Goal: Task Accomplishment & Management: Complete application form

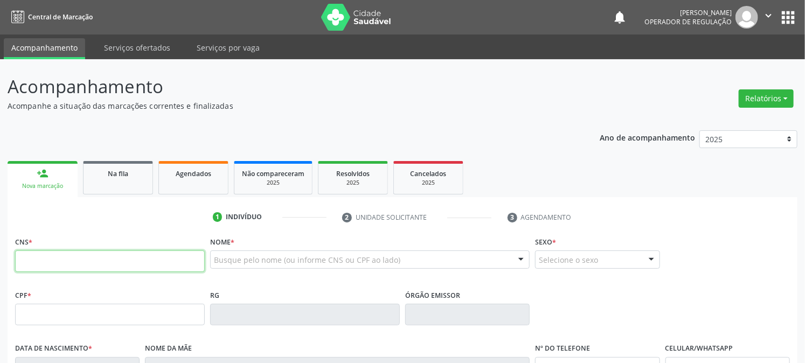
click at [34, 259] on input "text" at bounding box center [110, 262] width 190 height 22
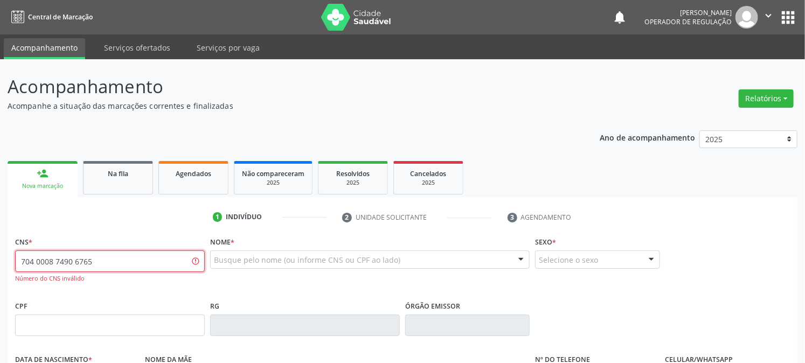
type input "704 0008 7490 6765"
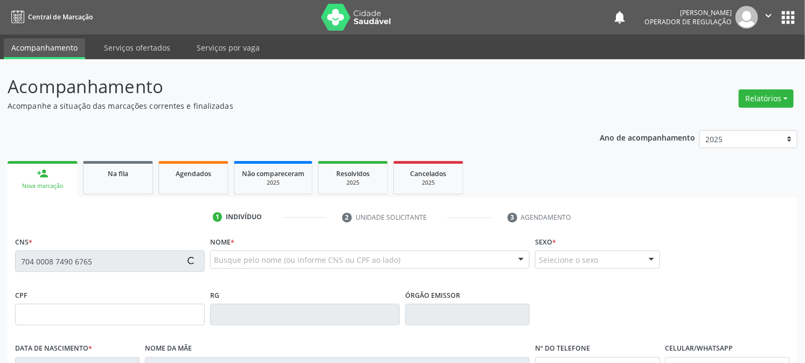
type input "090.604.934-27"
type input "[DATE]"
type input "[PERSON_NAME]"
type input "[PHONE_NUMBER]"
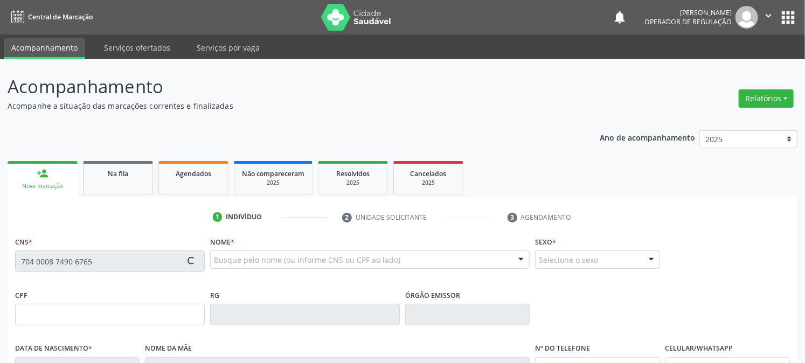
type input "918.242.224-91"
type input "126"
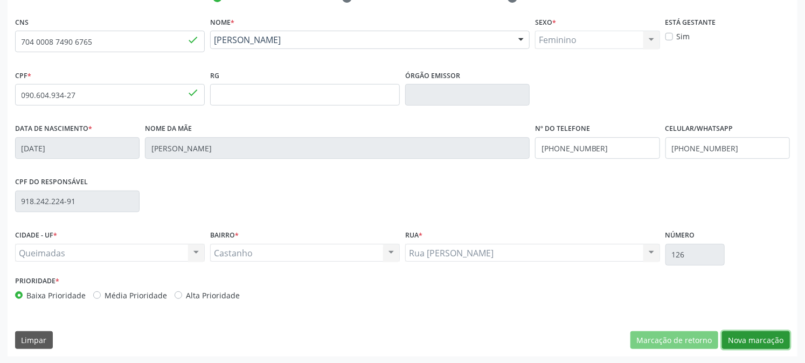
click at [753, 335] on button "Nova marcação" at bounding box center [756, 341] width 68 height 18
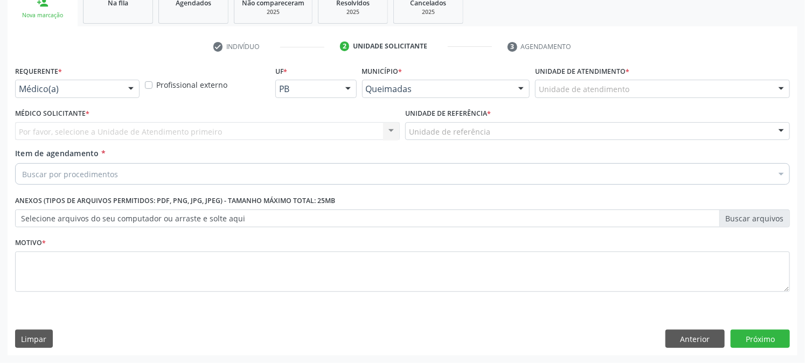
scroll to position [170, 0]
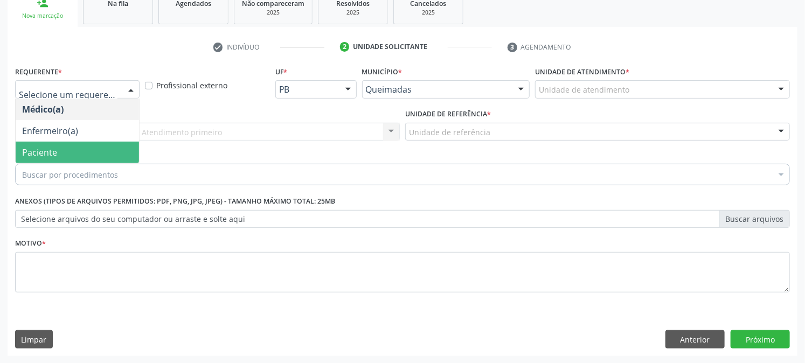
click at [60, 155] on span "Paciente" at bounding box center [77, 153] width 123 height 22
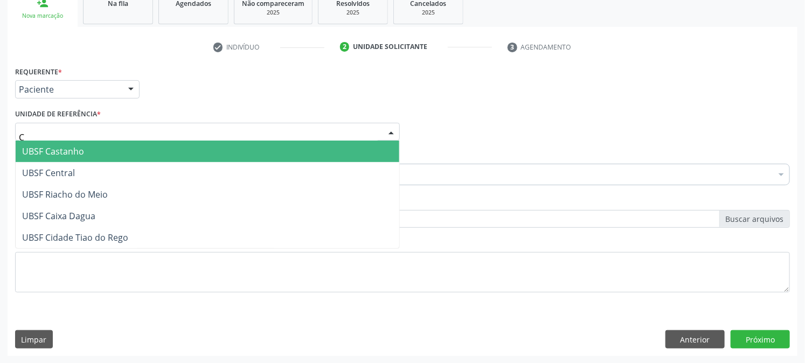
type input "CE"
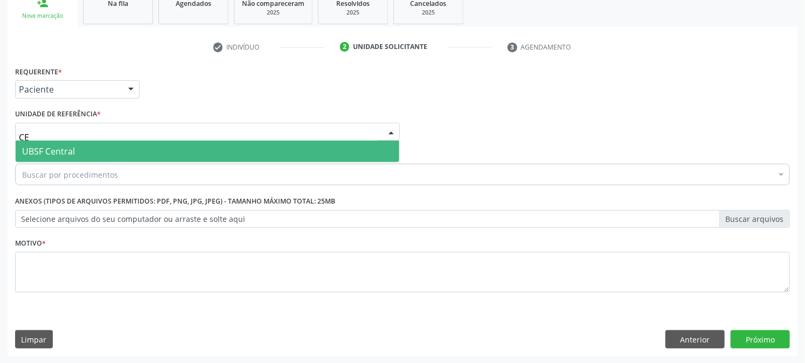
click at [69, 141] on span "UBSF Central" at bounding box center [208, 152] width 384 height 22
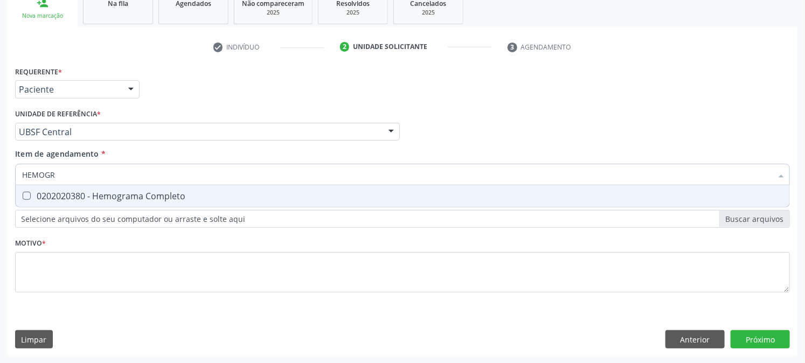
type input "HEMOGRA"
click at [60, 201] on span "0202020380 - Hemograma Completo" at bounding box center [403, 196] width 774 height 22
checkbox Completo "true"
drag, startPoint x: 40, startPoint y: 181, endPoint x: 0, endPoint y: 212, distance: 50.8
click at [0, 210] on div "Acompanhamento Acompanhe a situação das marcações correntes e finalizadas Relat…" at bounding box center [402, 126] width 805 height 475
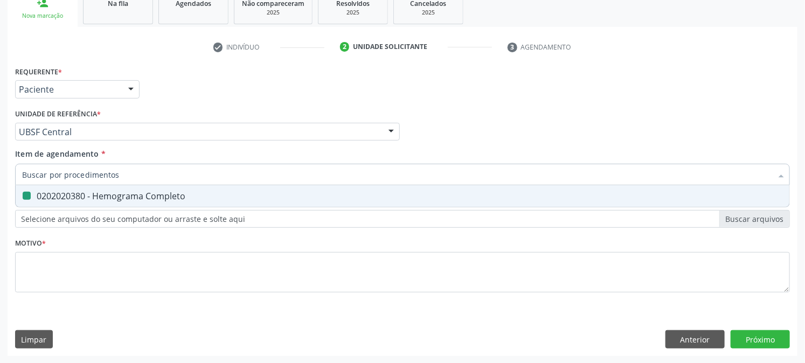
checkbox Completo "false"
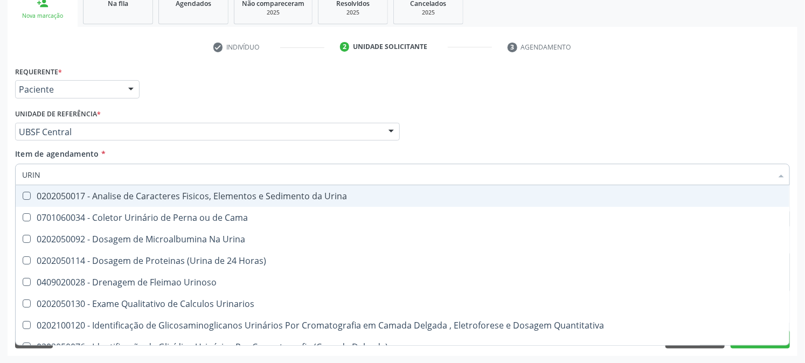
type input "URINA"
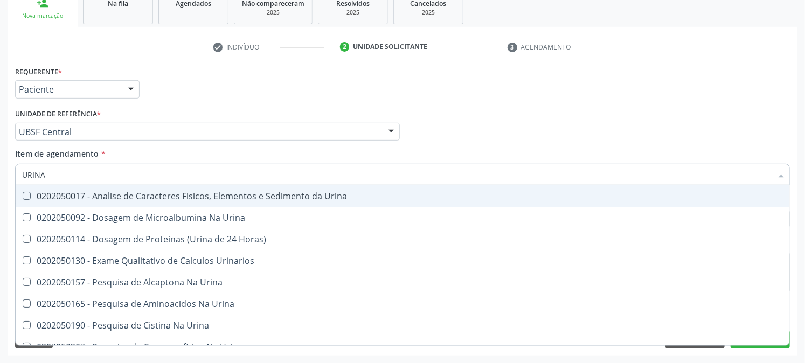
click at [38, 192] on div "0202050017 - Analise de Caracteres Fisicos, Elementos e Sedimento da Urina" at bounding box center [402, 196] width 761 height 9
checkbox Urina "true"
click at [1, 230] on div "Acompanhamento Acompanhe a situação das marcações correntes e finalizadas Relat…" at bounding box center [402, 126] width 805 height 475
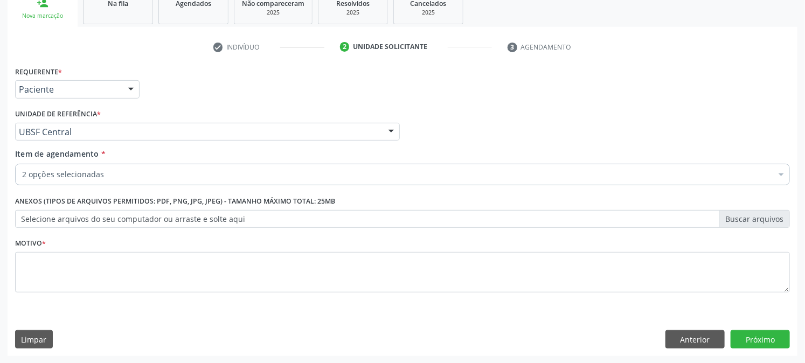
checkbox Completo "true"
checkbox Urina "true"
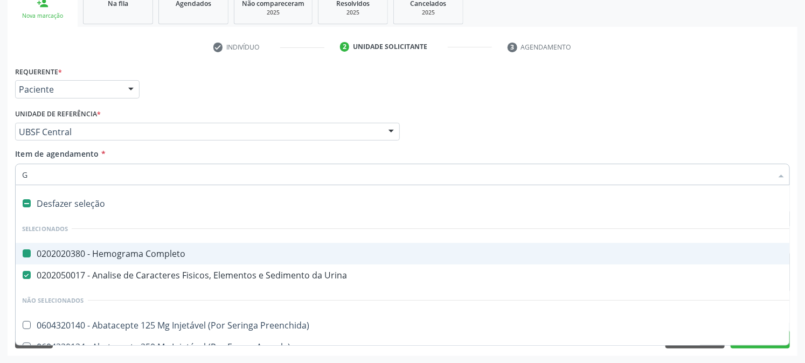
type input "GL"
checkbox Completo "false"
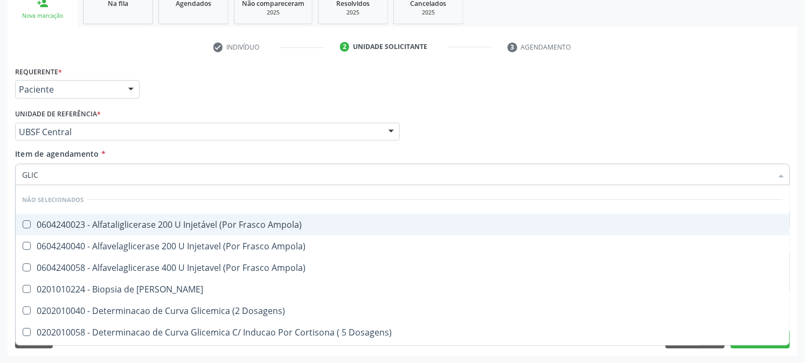
type input "GLICO"
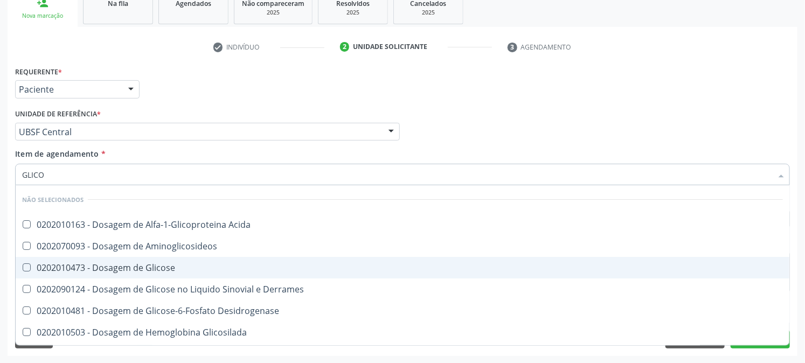
click at [104, 260] on span "0202010473 - Dosagem de Glicose" at bounding box center [403, 268] width 774 height 22
checkbox Glicose "true"
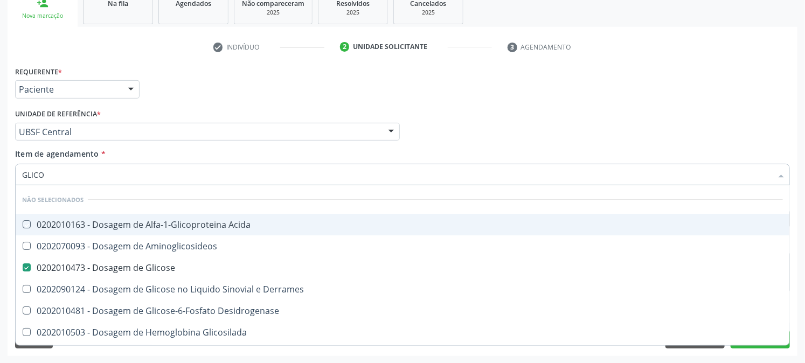
click at [201, 142] on div "Unidade de referência * UBSF Central UBSF Ligeiro II UBSF Saulo Leal [PERSON_NA…" at bounding box center [207, 127] width 390 height 42
checkbox Acida "true"
checkbox Aminoglicosideos "true"
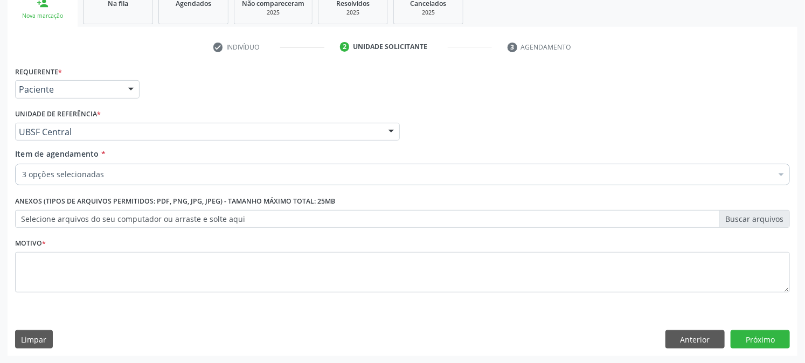
click at [205, 217] on label "Selecione arquivos do seu computador ou arraste e solte aqui" at bounding box center [402, 219] width 775 height 18
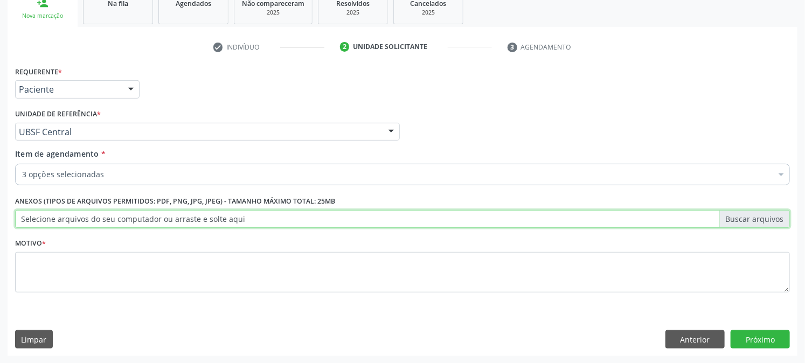
click at [205, 217] on input "Selecione arquivos do seu computador ou arraste e solte aqui" at bounding box center [402, 219] width 775 height 18
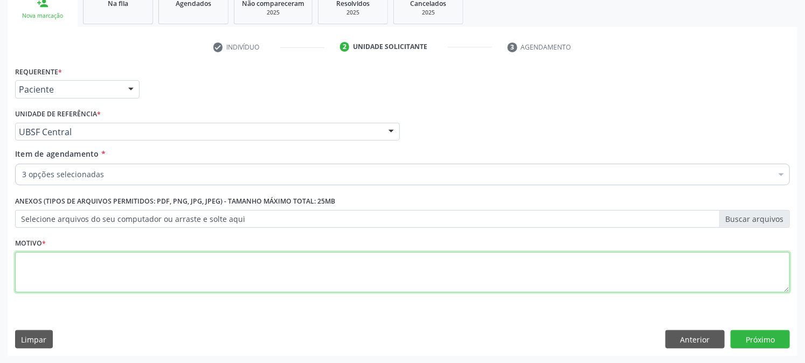
click at [314, 283] on textarea at bounding box center [402, 272] width 775 height 41
type textarea "PRÉ [DATE]"
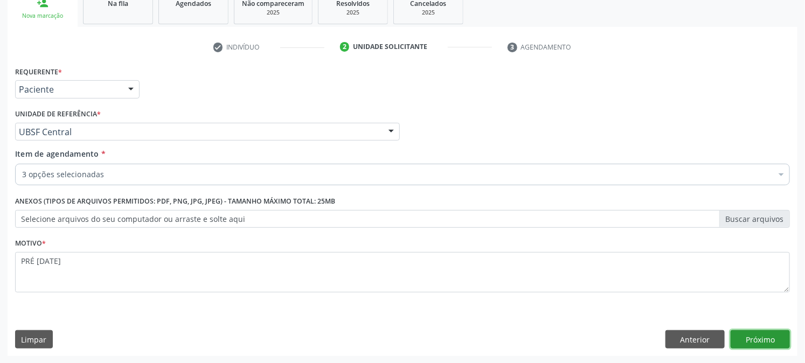
click at [778, 342] on button "Próximo" at bounding box center [760, 340] width 59 height 18
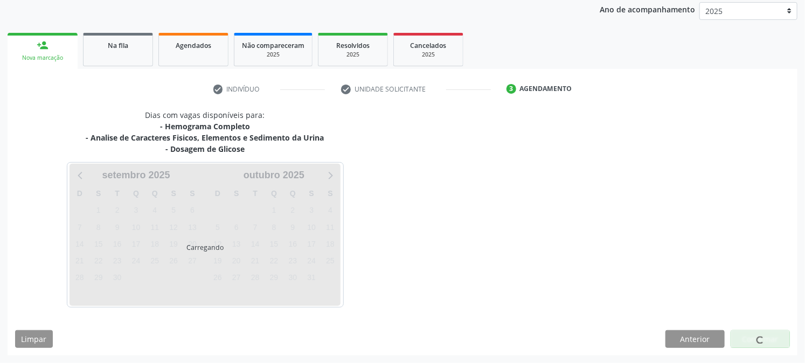
scroll to position [128, 0]
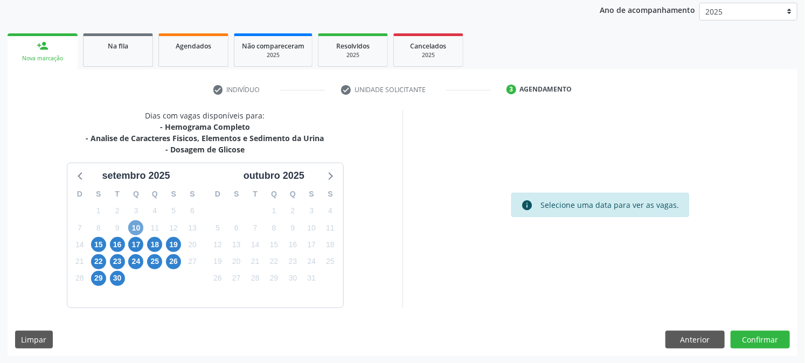
click at [140, 228] on span "10" at bounding box center [135, 228] width 15 height 15
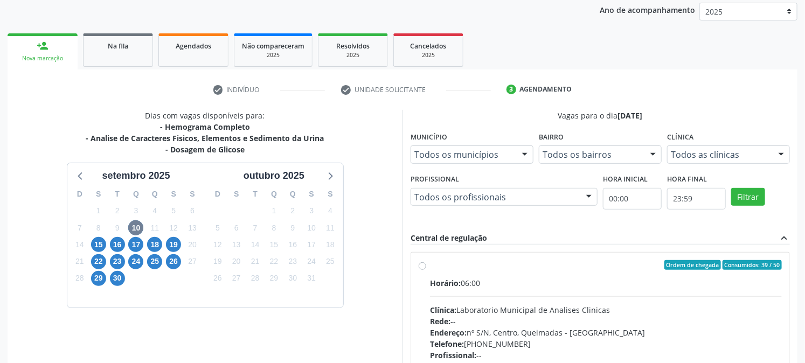
click at [455, 272] on label "Ordem de chegada Consumidos: 39 / 50 Horário: 06:00 Clínica: Laboratorio Munici…" at bounding box center [606, 343] width 352 height 166
click at [426, 270] on input "Ordem de chegada Consumidos: 39 / 50 Horário: 06:00 Clínica: Laboratorio Munici…" at bounding box center [423, 265] width 8 height 10
radio input "true"
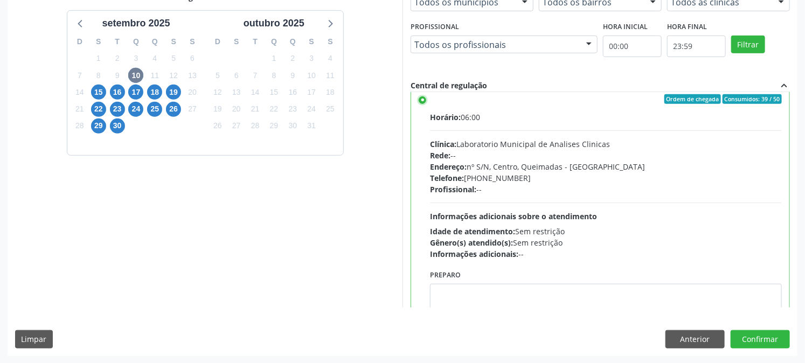
scroll to position [53, 0]
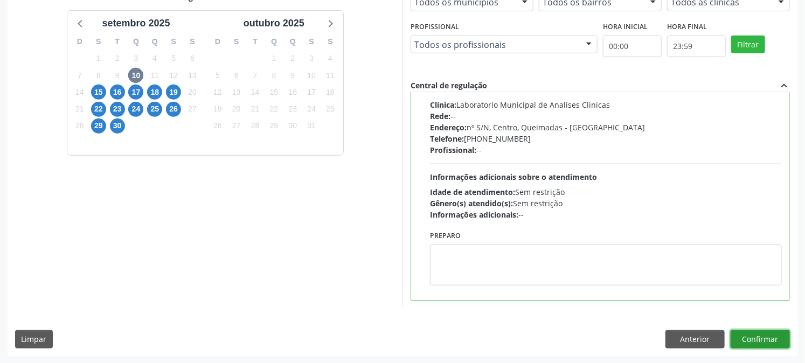
click at [762, 335] on button "Confirmar" at bounding box center [760, 340] width 59 height 18
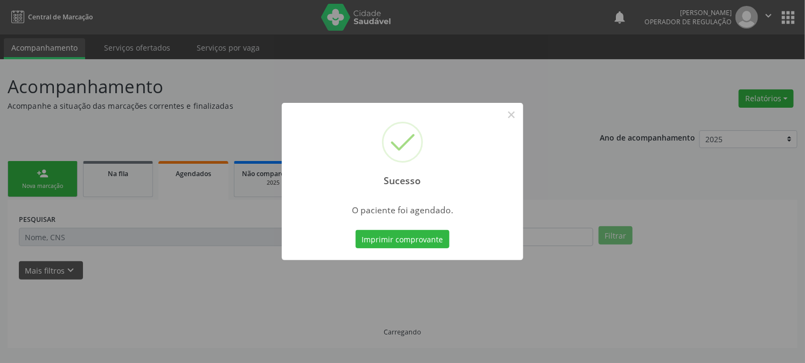
scroll to position [0, 0]
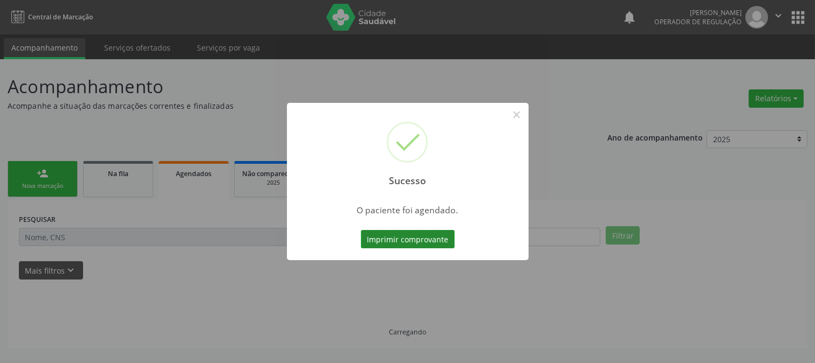
click at [381, 235] on button "Imprimir comprovante" at bounding box center [408, 239] width 94 height 18
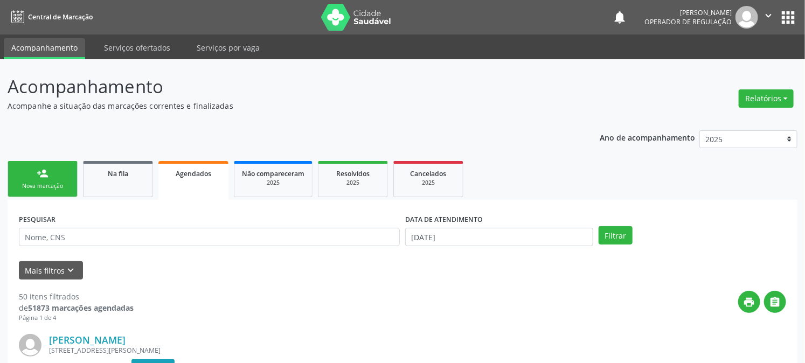
click at [27, 180] on link "person_add Nova marcação" at bounding box center [43, 179] width 70 height 36
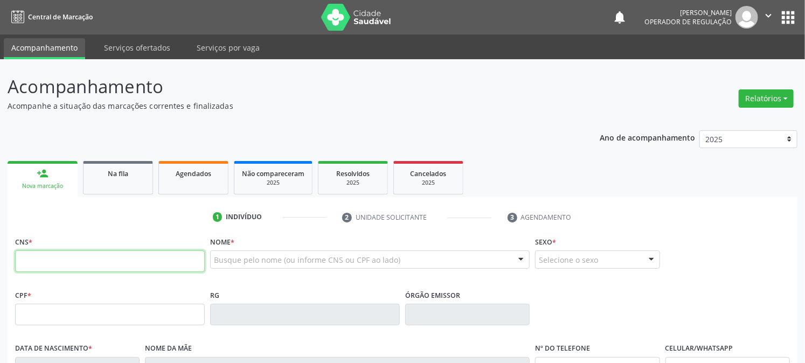
click at [62, 254] on input "text" at bounding box center [110, 262] width 190 height 22
type input "704 7097 1260 9031"
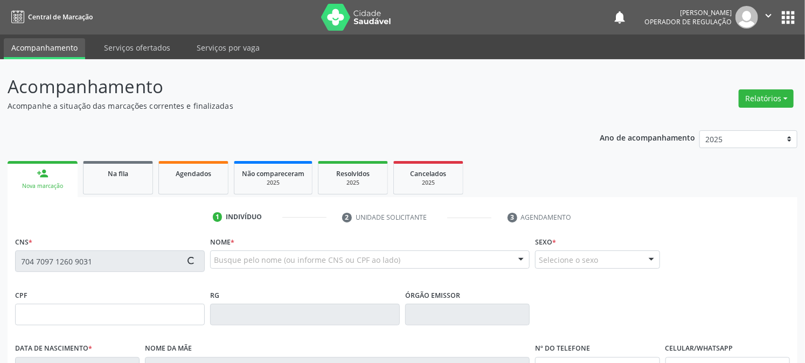
type input "065.151.114-36"
type input "[DATE]"
type input "[PERSON_NAME]"
type input "[PHONE_NUMBER]"
type input "023.911.534-14"
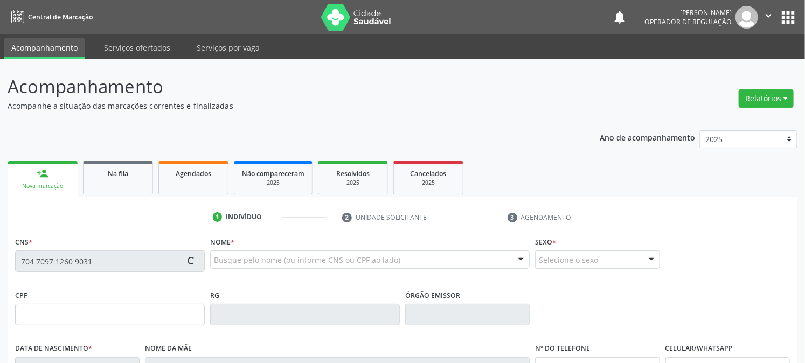
type input "196"
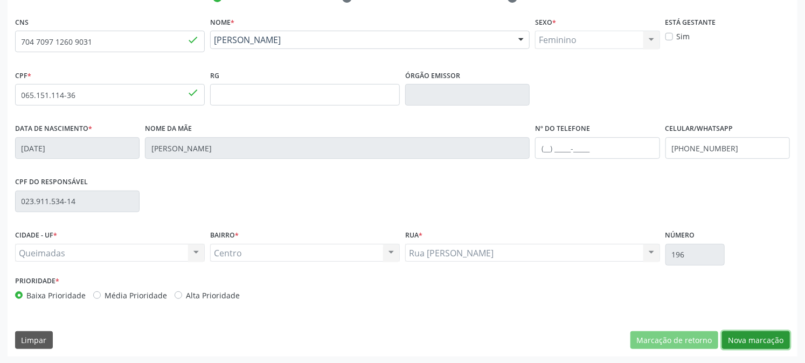
click at [738, 334] on button "Nova marcação" at bounding box center [756, 341] width 68 height 18
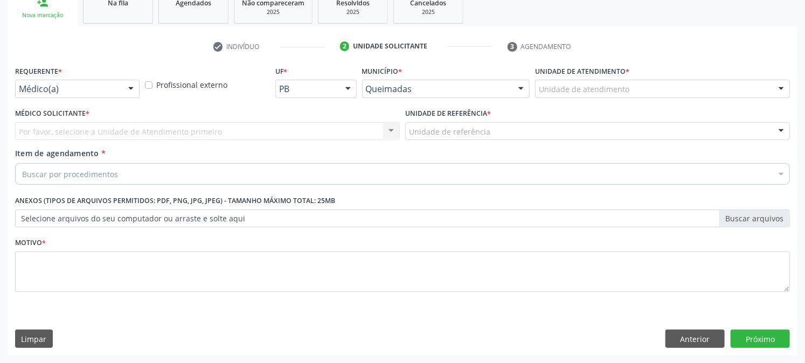
scroll to position [170, 0]
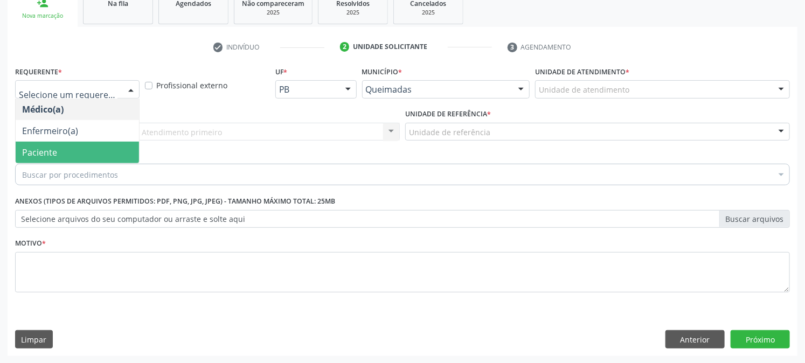
click at [61, 154] on span "Paciente" at bounding box center [77, 153] width 123 height 22
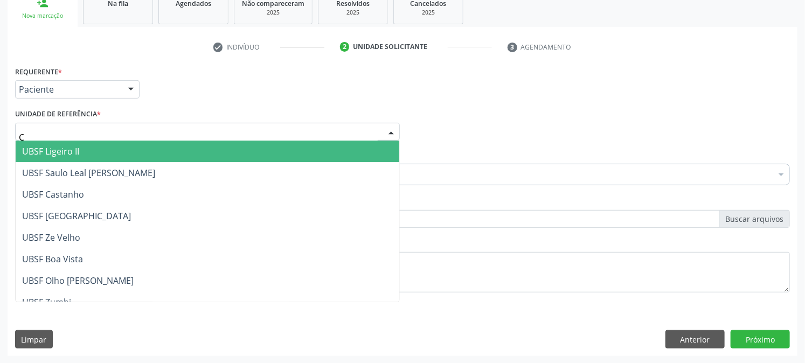
type input "CE"
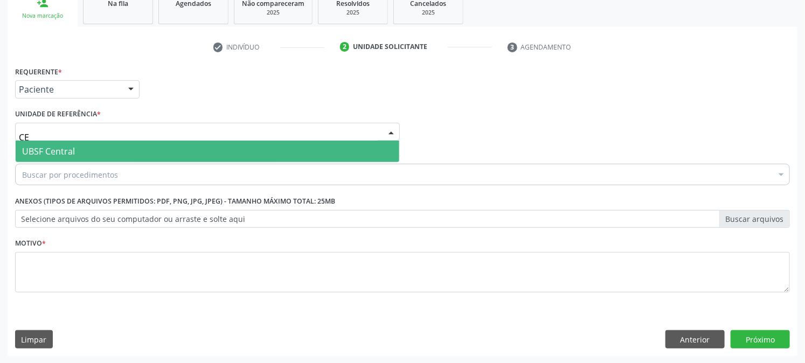
click at [66, 149] on span "UBSF Central" at bounding box center [48, 152] width 53 height 12
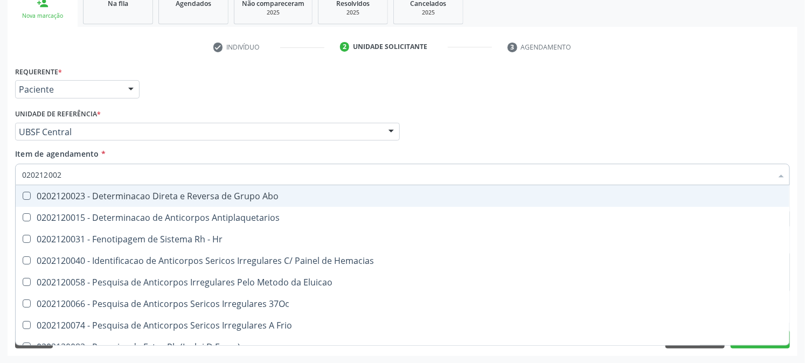
type input "0202120023"
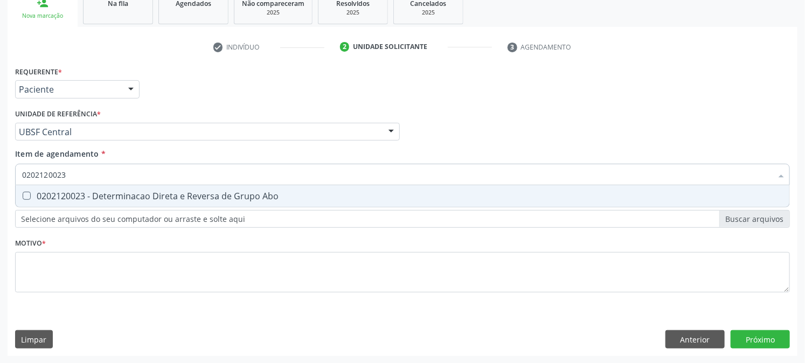
drag, startPoint x: 75, startPoint y: 191, endPoint x: 74, endPoint y: 183, distance: 8.2
click at [74, 192] on div "0202120023 - Determinacao Direta e Reversa de Grupo Abo" at bounding box center [402, 196] width 761 height 9
checkbox Abo "true"
drag, startPoint x: 73, startPoint y: 175, endPoint x: 0, endPoint y: 214, distance: 82.7
click at [0, 214] on div "Acompanhamento Acompanhe a situação das marcações correntes e finalizadas Relat…" at bounding box center [402, 126] width 805 height 475
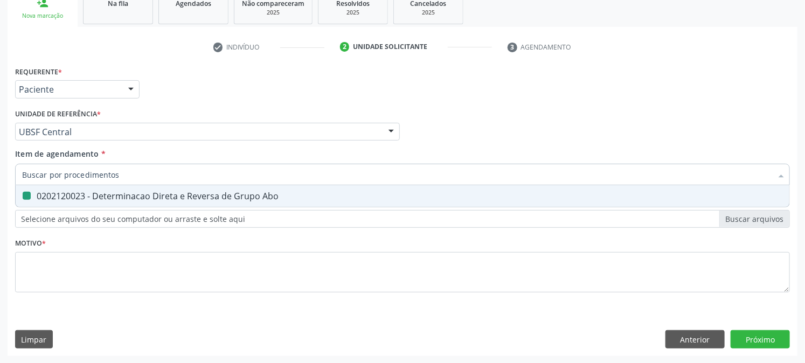
checkbox Abo "false"
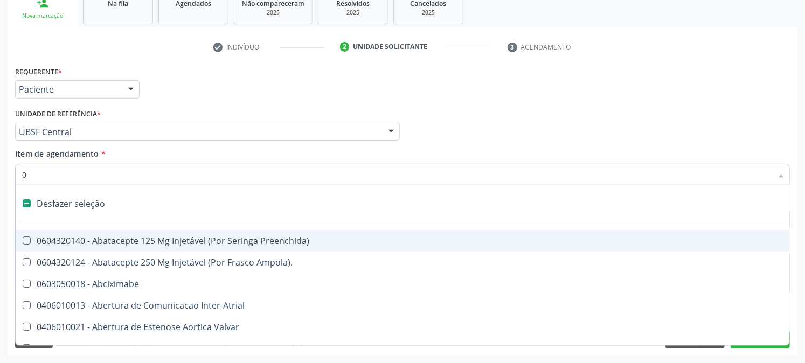
type input "02"
checkbox Ativa "true"
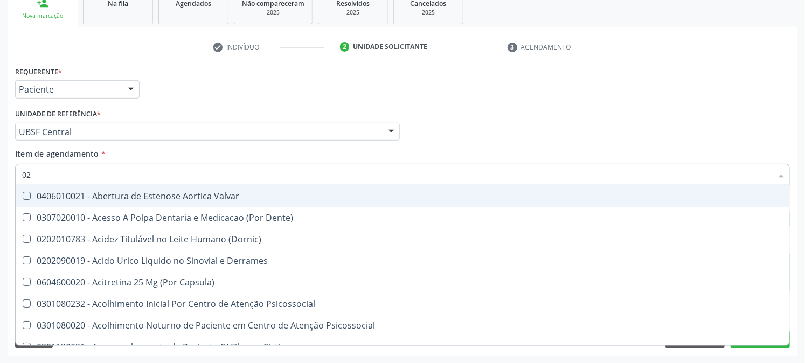
type input "020"
checkbox Creatinina "true"
checkbox Abo "false"
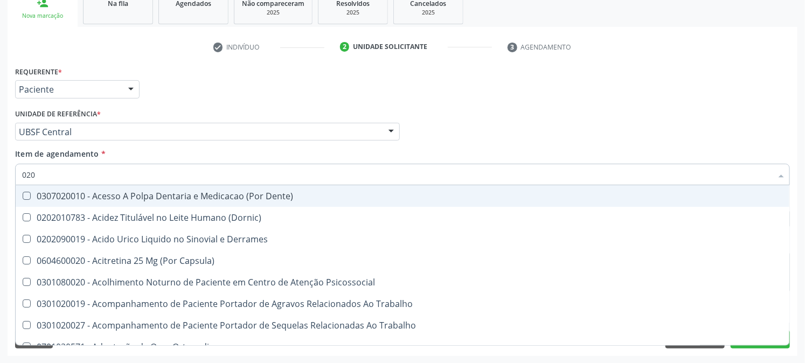
type input "0202"
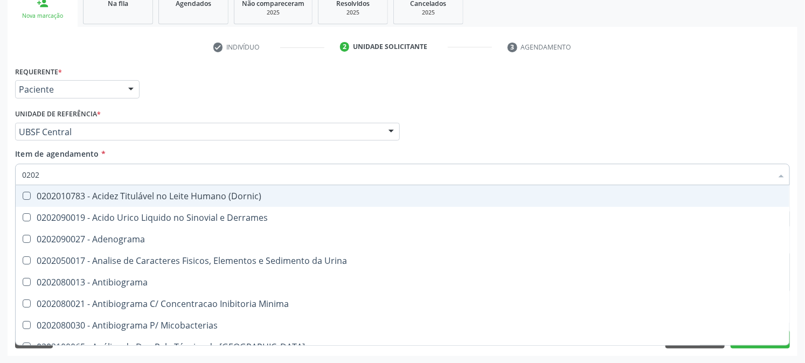
checkbox Abo "true"
checkbox Respiratorio "false"
type input "02020"
checkbox Abo "false"
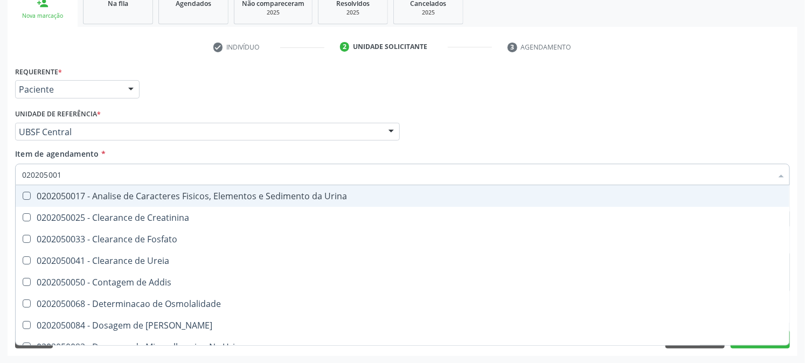
type input "0202050017"
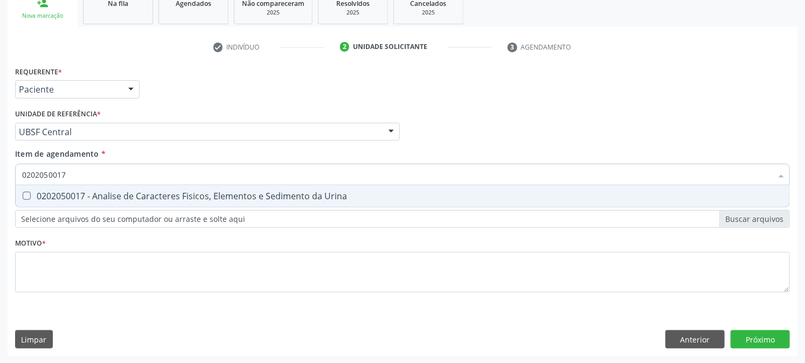
click at [27, 192] on Urina at bounding box center [27, 196] width 8 height 8
click at [23, 192] on Urina "checkbox" at bounding box center [19, 195] width 7 height 7
checkbox Urina "true"
drag, startPoint x: 79, startPoint y: 181, endPoint x: 0, endPoint y: 187, distance: 79.5
click at [0, 187] on div "Acompanhamento Acompanhe a situação das marcações correntes e finalizadas Relat…" at bounding box center [402, 126] width 805 height 475
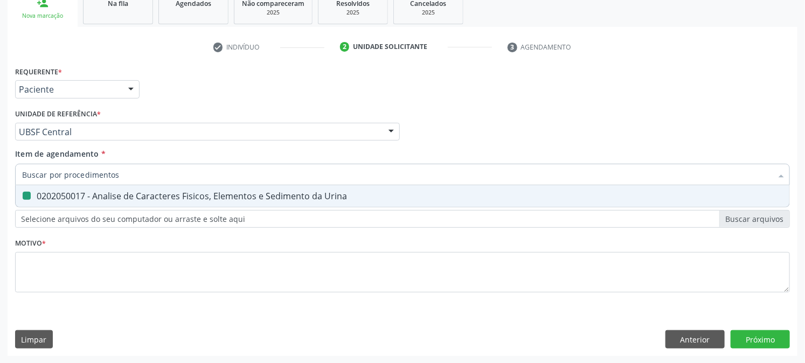
checkbox Urina "false"
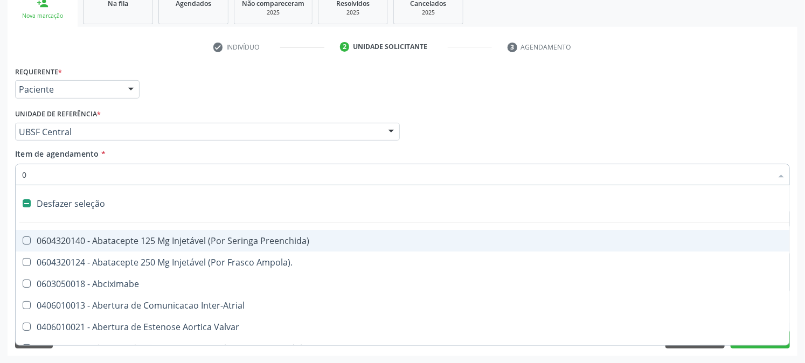
type input "02"
checkbox Psicossocial "true"
checkbox Urina "false"
checkbox Ativa "true"
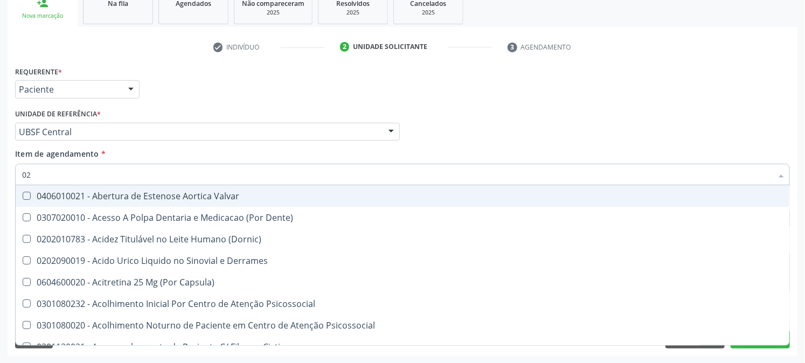
type input "020"
checkbox Frasco-Ampola\) "true"
checkbox Urina "false"
checkbox Creatinina "true"
checkbox Abo "false"
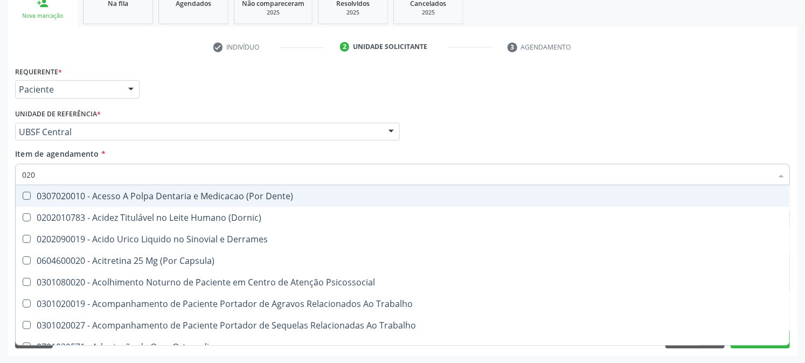
type input "0202"
checkbox Capsula\) "true"
checkbox Urina "false"
checkbox Coagulacao "true"
checkbox Abo "false"
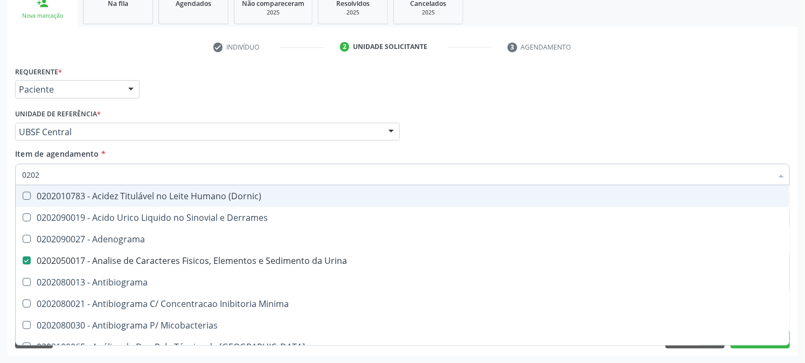
type input "02020"
checkbox Abo "false"
type input "020201"
checkbox Urina "false"
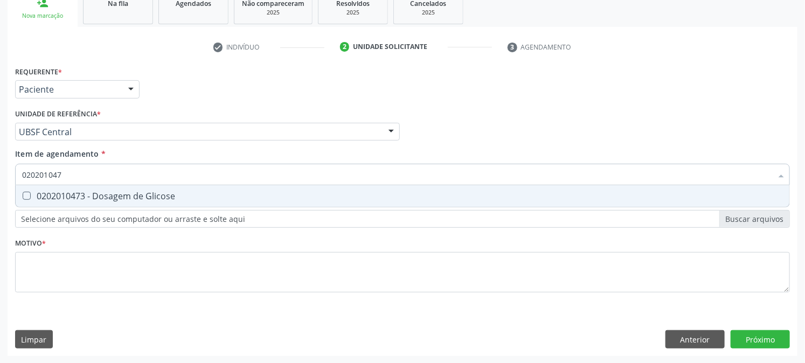
type input "0202010473"
click at [38, 192] on div "0202010473 - Dosagem de Glicose" at bounding box center [402, 196] width 761 height 9
checkbox Glicose "true"
drag, startPoint x: 82, startPoint y: 170, endPoint x: 0, endPoint y: 197, distance: 86.1
click at [0, 185] on div "Acompanhamento Acompanhe a situação das marcações correntes e finalizadas Relat…" at bounding box center [402, 126] width 805 height 475
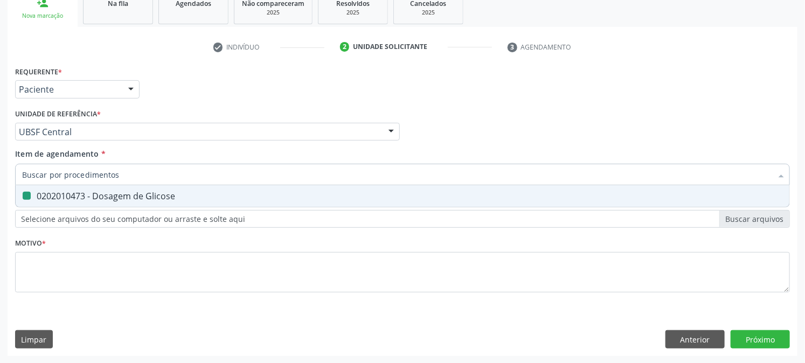
checkbox Glicose "false"
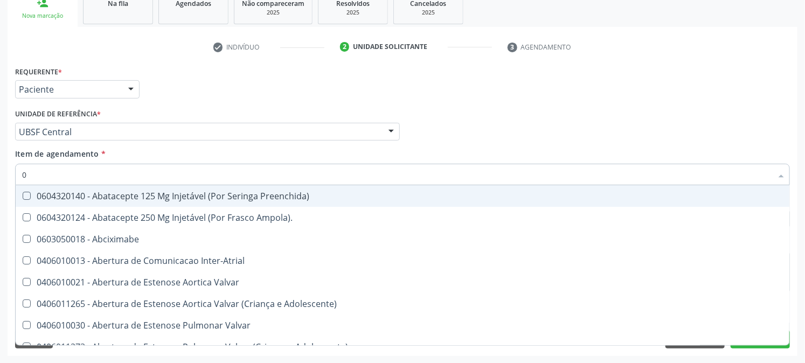
type input "02"
checkbox Psicossocial "true"
checkbox Urina "false"
checkbox Ativa "true"
checkbox Comprimido\) "true"
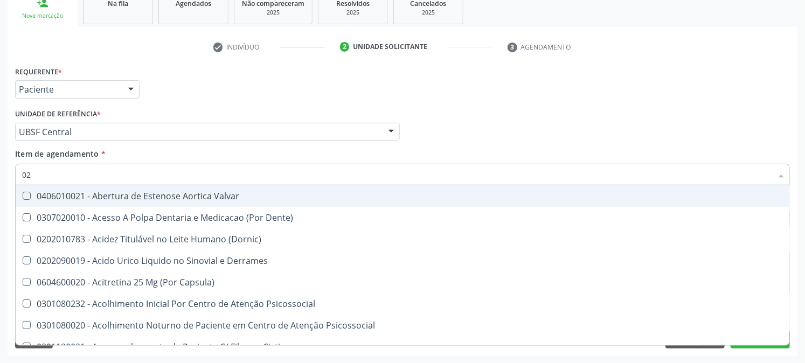
type input "020"
checkbox Frasco-Ampola\) "true"
checkbox Urina "false"
checkbox Creatinina "true"
checkbox Abo "false"
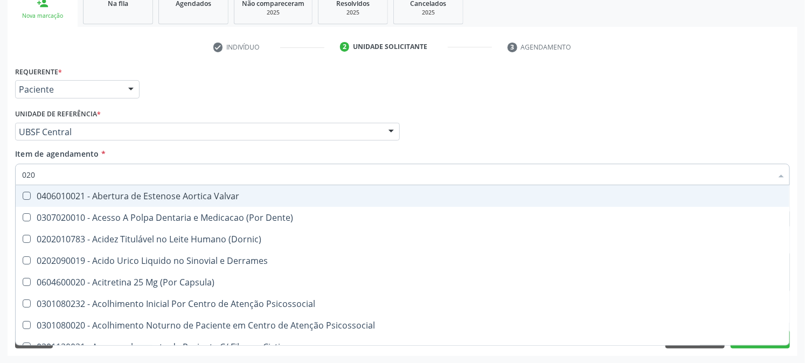
checkbox Osmolaridade "true"
checkbox Glicose "false"
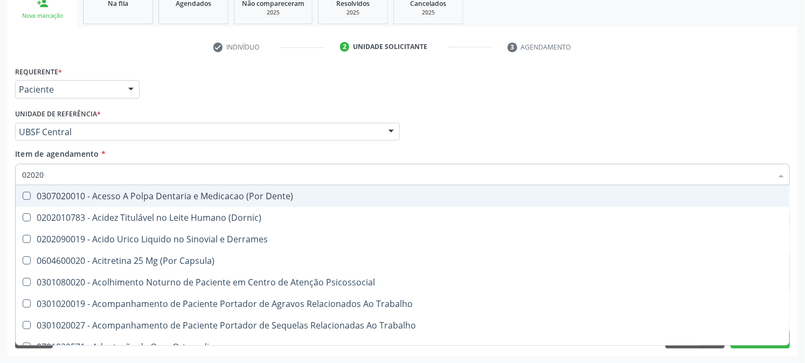
type input "020202"
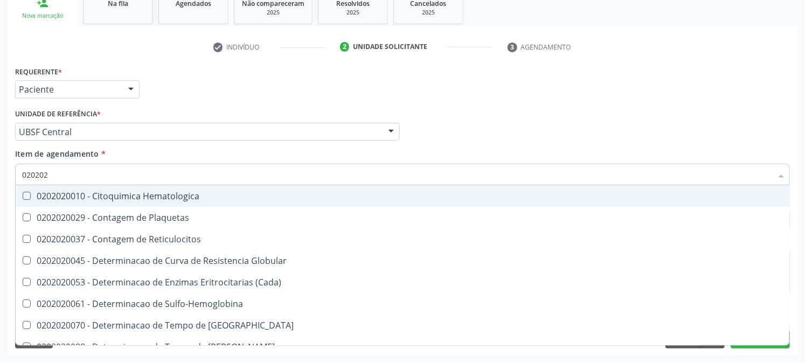
checkbox Globular "false"
checkbox Xi "false"
checkbox Coombs\) "false"
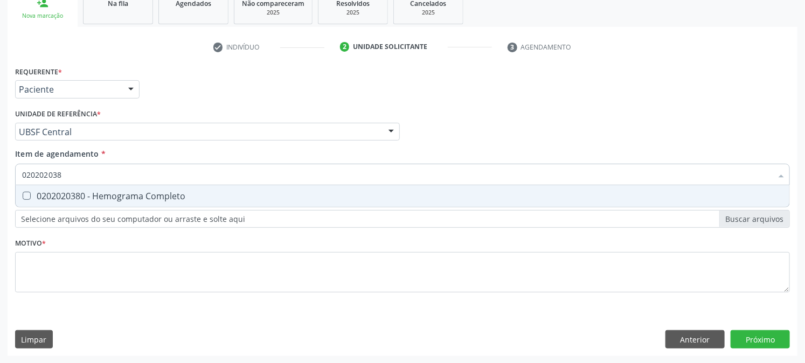
type input "0202020380"
click at [157, 187] on span "0202020380 - Hemograma Completo" at bounding box center [403, 196] width 774 height 22
checkbox Completo "true"
drag, startPoint x: 88, startPoint y: 171, endPoint x: 0, endPoint y: 211, distance: 97.2
click at [0, 211] on div "Acompanhamento Acompanhe a situação das marcações correntes e finalizadas Relat…" at bounding box center [402, 126] width 805 height 475
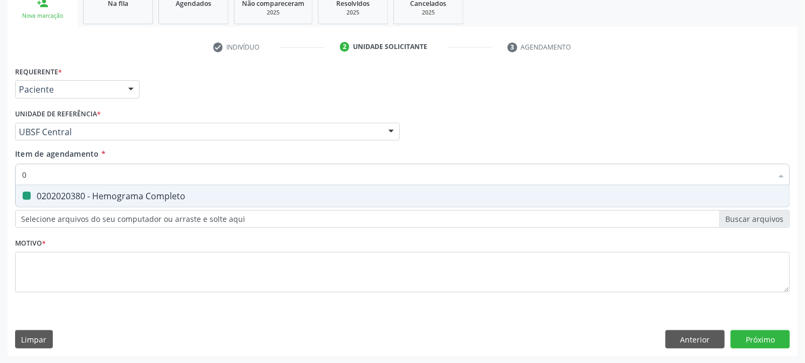
type input "02"
checkbox Completo "false"
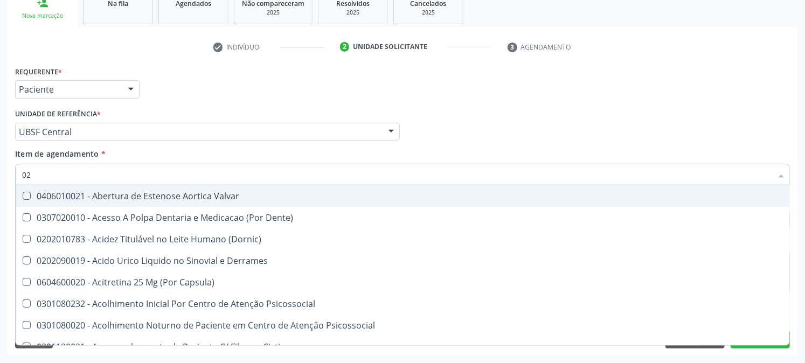
type input "020"
checkbox Frasco-Ampola\) "true"
checkbox Urina "false"
checkbox Creatinina "true"
checkbox Abo "false"
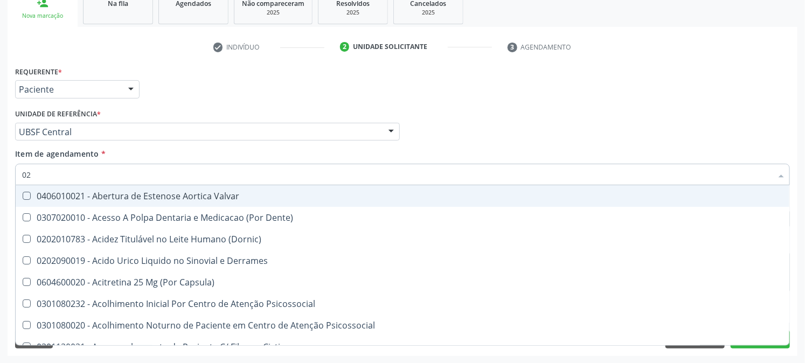
checkbox Osmolaridade "true"
checkbox Glicose "false"
checkbox Eletro-Oculografia "true"
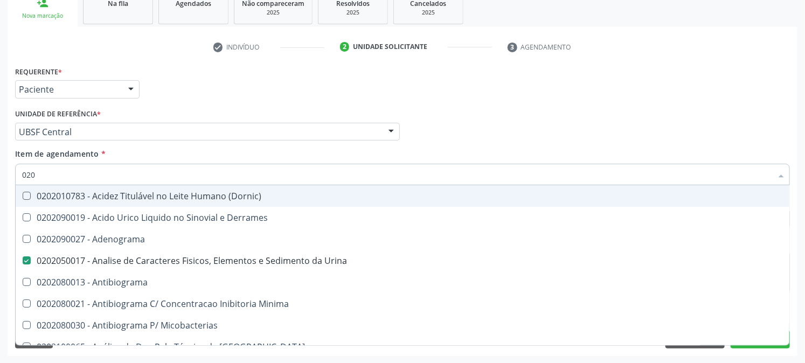
type input "0202"
checkbox Urina "true"
checkbox Liquor "false"
checkbox Abo "true"
checkbox Glicose "true"
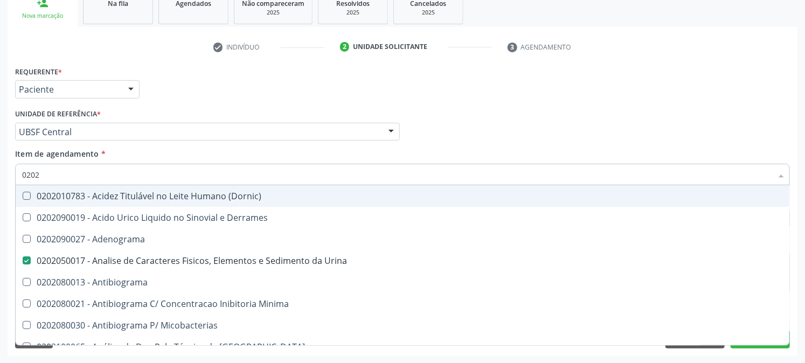
checkbox Completo "true"
checkbox Respiratorio "false"
type input "02020"
checkbox Abo "false"
checkbox Xiii "true"
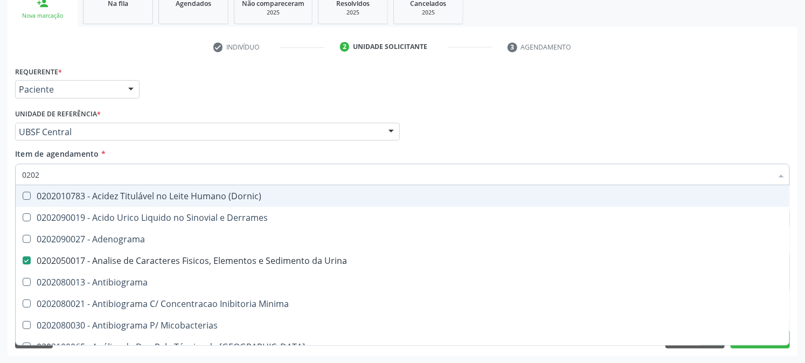
checkbox Glicose "false"
checkbox Zinco "true"
checkbox Completo "false"
type input "020202"
checkbox Urina "false"
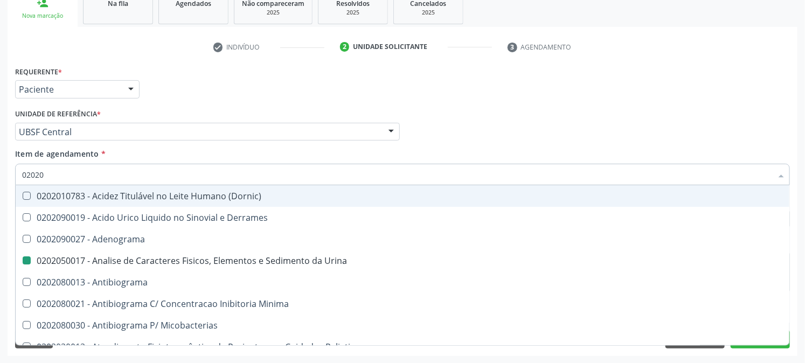
checkbox Molecular "true"
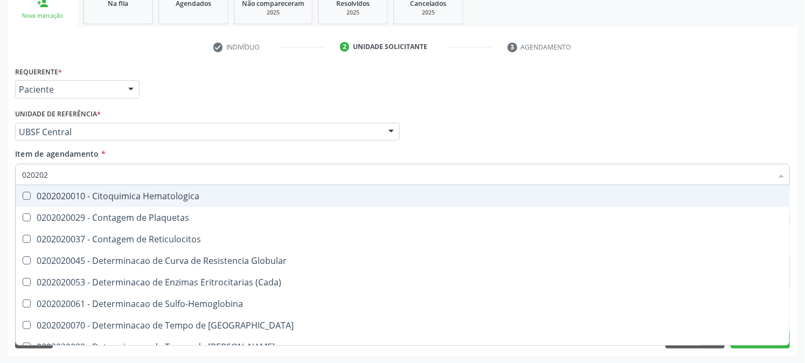
type input "0202020"
checkbox Hematocrito "true"
checkbox Completo "false"
type input "02020203"
checkbox -Duke "true"
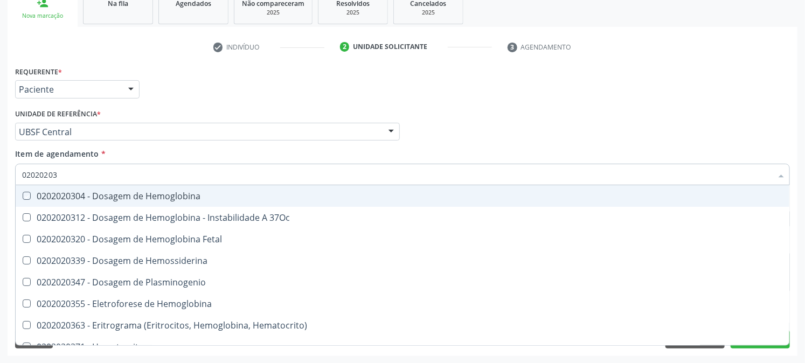
type input "020202038"
checkbox Hemoglobina "true"
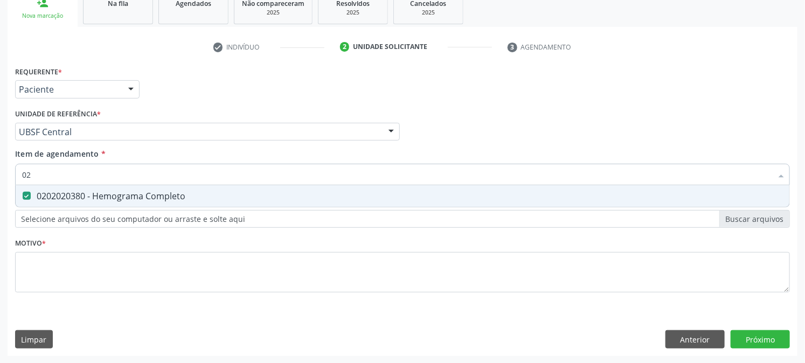
type input "0"
checkbox Completo "false"
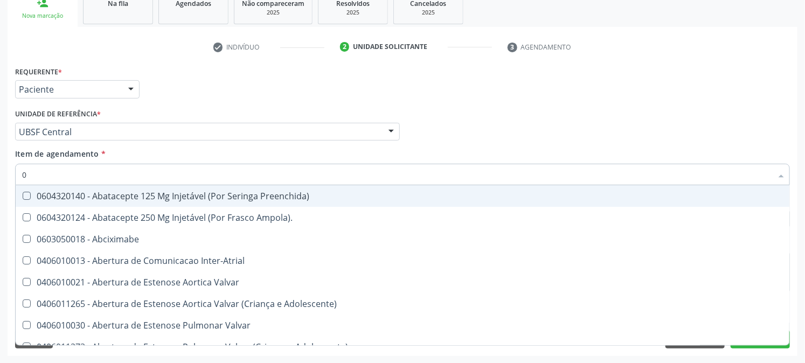
type input "02"
checkbox Psicossocial "true"
checkbox Urina "false"
checkbox Ativa "true"
checkbox Comprimido\) "true"
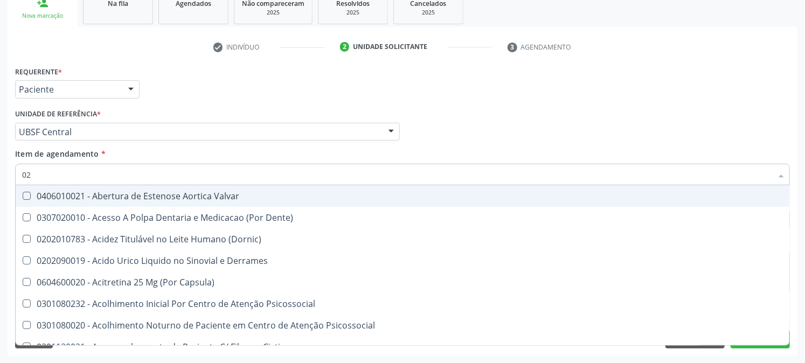
type input "020"
checkbox Frasco-Ampola\) "true"
checkbox Urina "false"
checkbox Creatinina "true"
checkbox Abo "false"
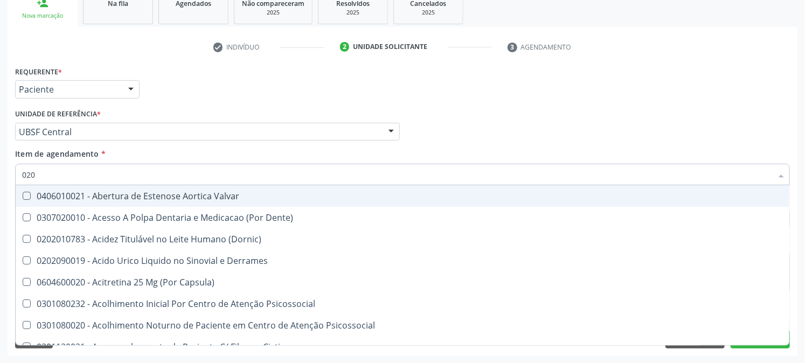
checkbox Osmolaridade "true"
checkbox Glicose "false"
checkbox Eletro-Oculografia "true"
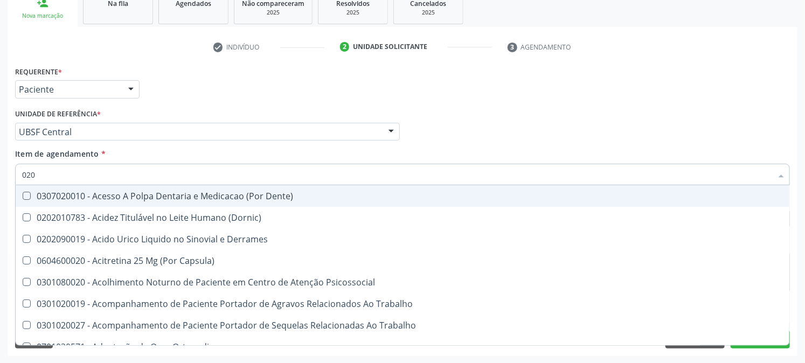
type input "0202"
checkbox Capsula\) "true"
checkbox Urina "false"
checkbox Coagulacao "true"
checkbox Cortante "true"
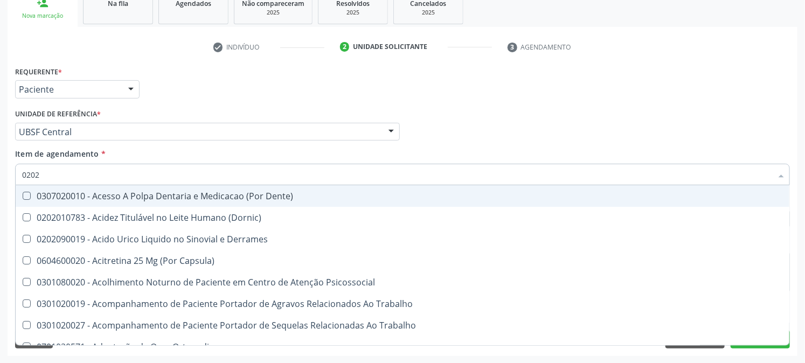
checkbox Revisao "true"
checkbox Abo "false"
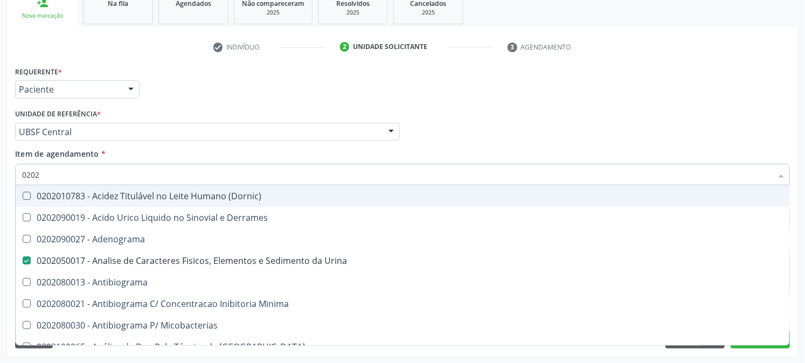
type input "02020"
checkbox Abo "false"
checkbox Xiii "true"
checkbox Glicose "false"
checkbox Zinco "true"
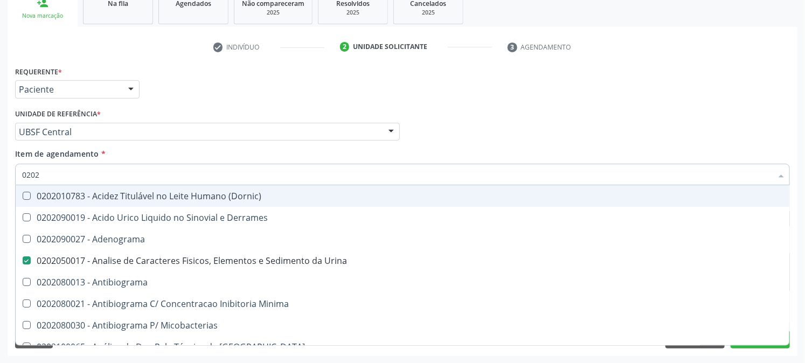
checkbox Completo "false"
type input "020203"
checkbox Urina "false"
checkbox Molecular "true"
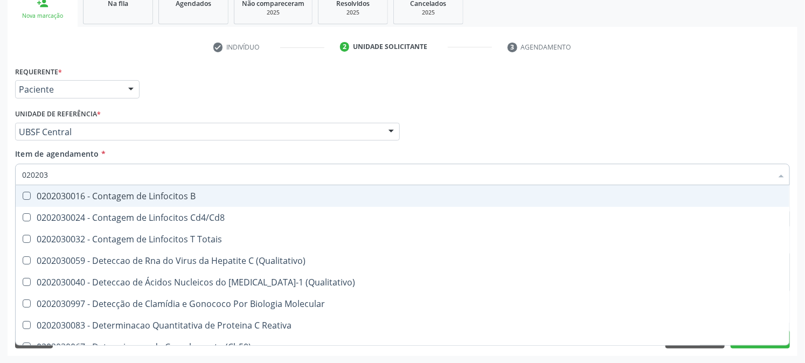
type input "0202030"
checkbox Antiadenovirus "false"
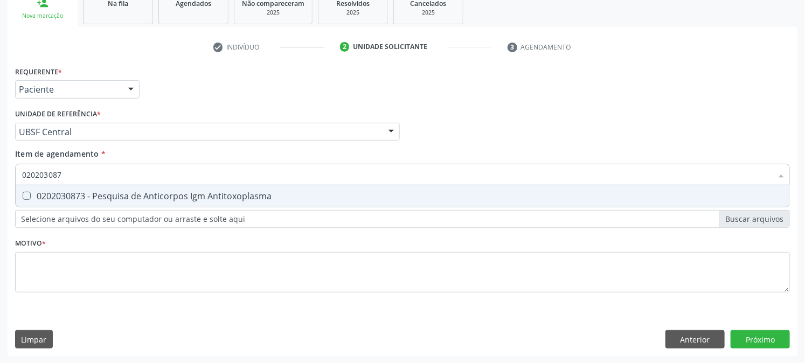
type input "0202030873"
click at [58, 192] on div "0202030873 - Pesquisa de Anticorpos Igm Antitoxoplasma" at bounding box center [402, 196] width 761 height 9
checkbox Antitoxoplasma "true"
drag, startPoint x: 79, startPoint y: 175, endPoint x: 0, endPoint y: 198, distance: 82.2
click at [0, 198] on div "Acompanhamento Acompanhe a situação das marcações correntes e finalizadas Relat…" at bounding box center [402, 126] width 805 height 475
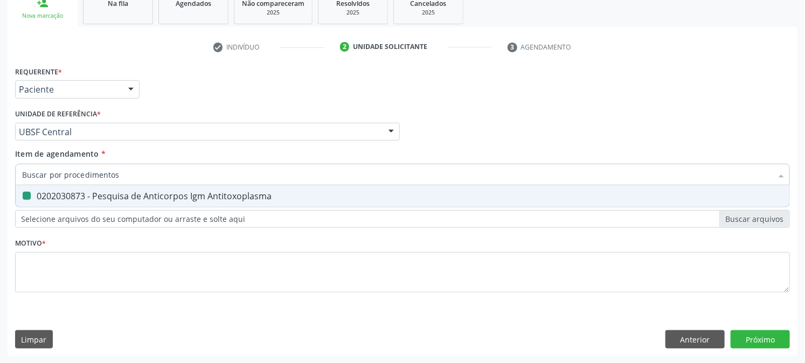
checkbox Antitoxoplasma "false"
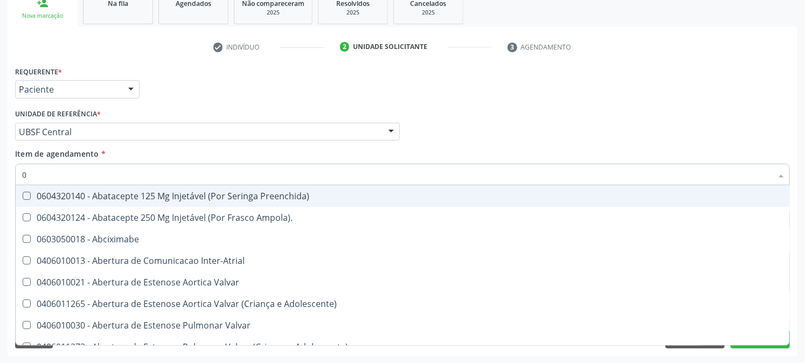
type input "02"
checkbox Psicossocial "true"
checkbox Urina "false"
checkbox Ativa "true"
checkbox Comprimido\) "true"
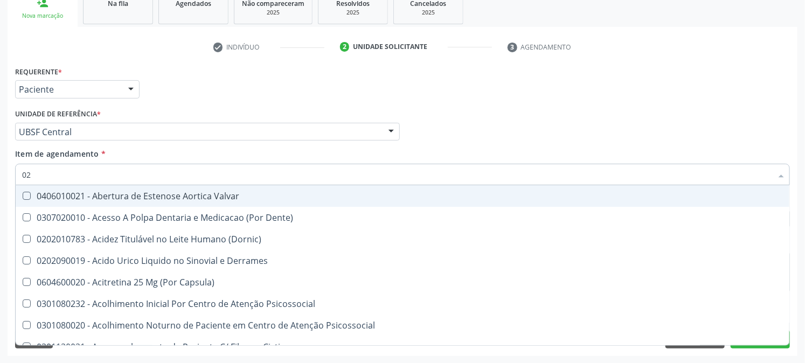
type input "020"
checkbox Frasco-Ampola\) "true"
checkbox Urina "false"
checkbox Creatinina "true"
checkbox Abo "false"
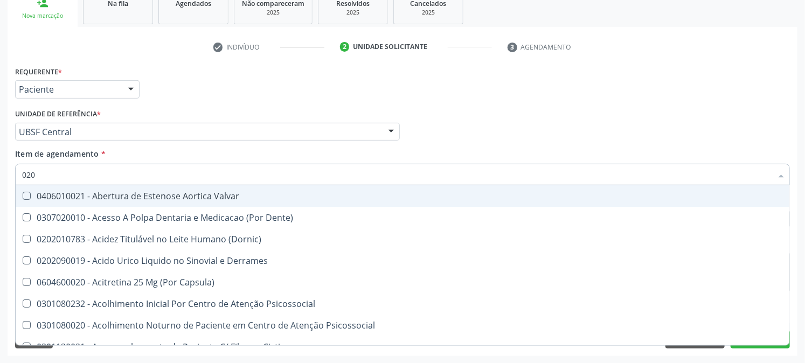
checkbox Osmolaridade "true"
checkbox Glicose "false"
checkbox Eletro-Oculografia "true"
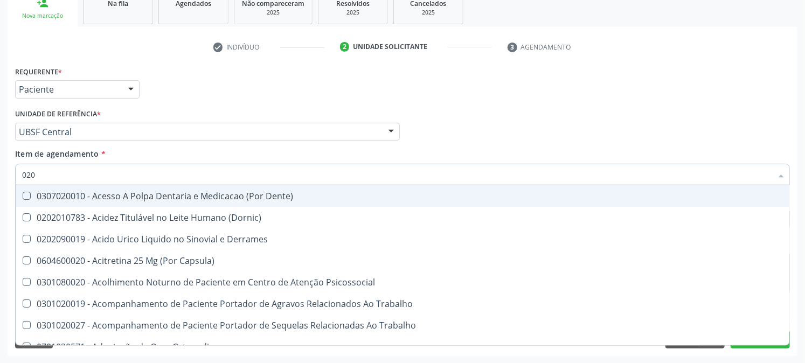
type input "0202"
checkbox Capsula\) "true"
checkbox Urina "false"
checkbox Coagulacao "true"
checkbox Cortante "true"
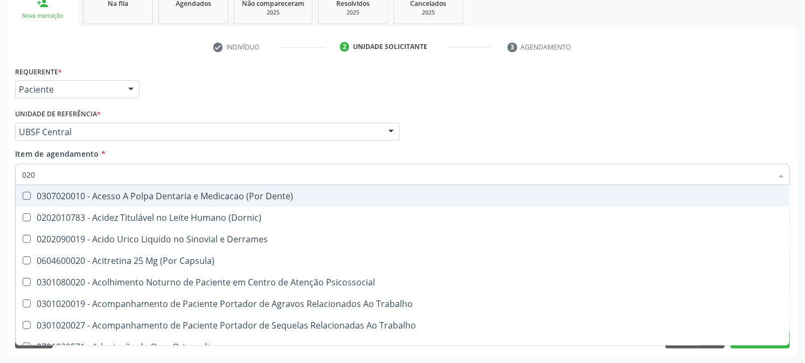
checkbox Revisao "true"
checkbox Abo "false"
checkbox Glomerular "true"
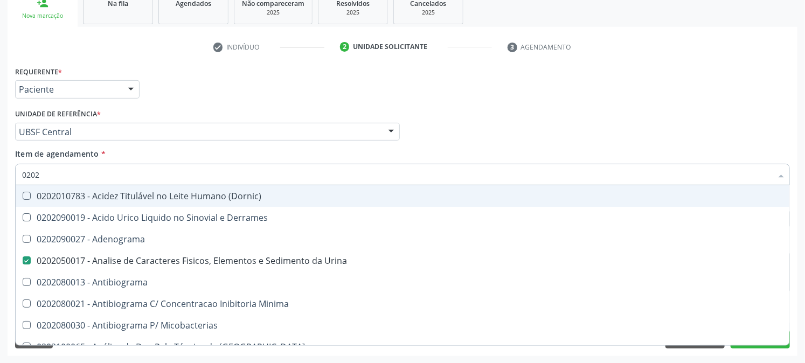
type input "02020"
checkbox Abo "false"
checkbox Xiii "true"
checkbox Glicose "false"
checkbox Zinco "true"
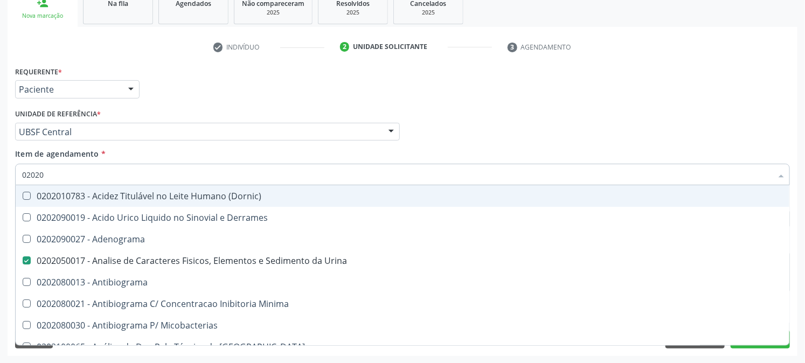
checkbox Completo "false"
checkbox Anticardiolipina "true"
checkbox Antitoxoplasma "false"
type input "020203"
checkbox Urina "false"
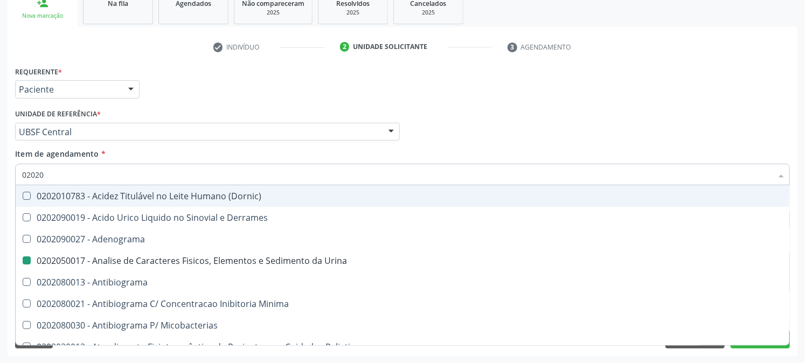
checkbox Molecular "true"
checkbox III "true"
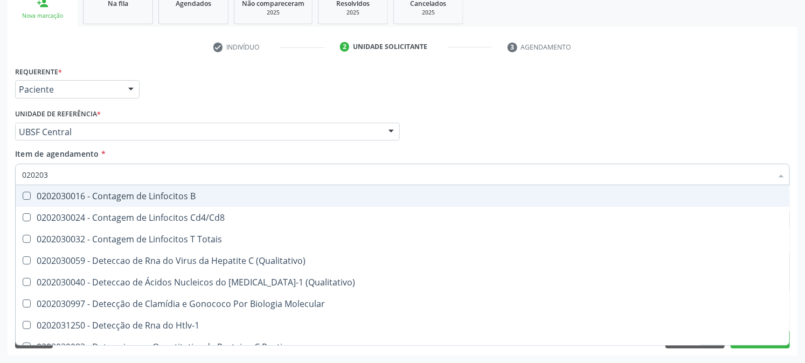
type input "0202030"
checkbox Completo "false"
checkbox \(Anti-Hdv\) "true"
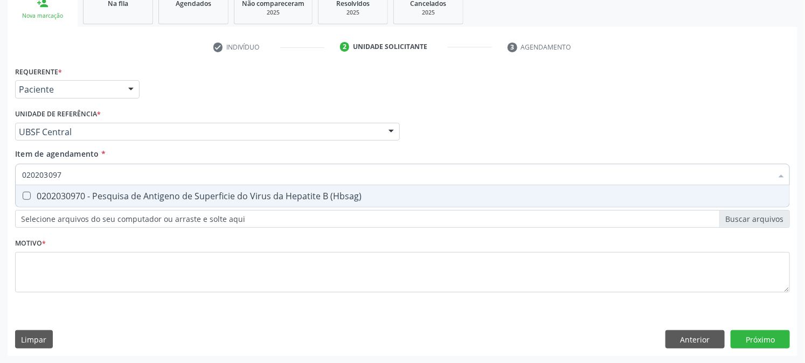
type input "0202030970"
click at [36, 190] on span "0202030970 - Pesquisa de Antigeno de Superficie do Virus da Hepatite B (Hbsag)" at bounding box center [403, 196] width 774 height 22
checkbox \(Hbsag\) "true"
drag, startPoint x: 81, startPoint y: 175, endPoint x: 0, endPoint y: 219, distance: 92.4
click at [0, 219] on div "Acompanhamento Acompanhe a situação das marcações correntes e finalizadas Relat…" at bounding box center [402, 126] width 805 height 475
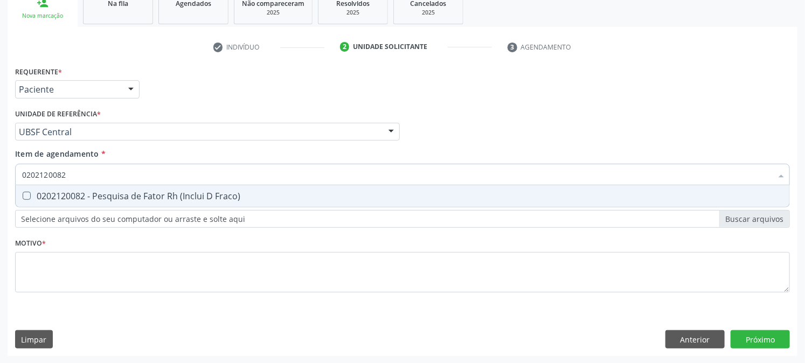
click at [33, 192] on div "0202120082 - Pesquisa de Fator Rh (Inclui D Fraco)" at bounding box center [402, 196] width 761 height 9
drag, startPoint x: 80, startPoint y: 171, endPoint x: 0, endPoint y: 193, distance: 82.8
click at [0, 193] on div "Acompanhamento Acompanhe a situação das marcações correntes e finalizadas Relat…" at bounding box center [402, 126] width 805 height 475
click at [31, 198] on div "0202030300 - Pesquisa de Anticorpos Anti-[MEDICAL_DATA]-1 + [MEDICAL_DATA]-2 ([…" at bounding box center [402, 196] width 761 height 9
drag, startPoint x: 90, startPoint y: 171, endPoint x: 0, endPoint y: 180, distance: 90.5
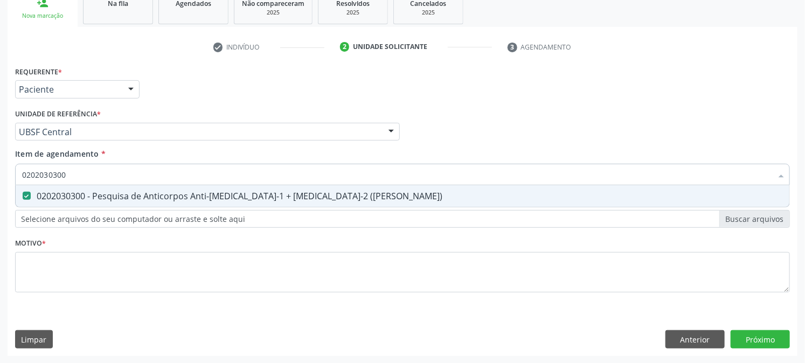
click at [0, 180] on div "Acompanhamento Acompanhe a situação das marcações correntes e finalizadas Relat…" at bounding box center [402, 126] width 805 height 475
click at [31, 195] on div "0202120090 - Teste Indireto de Antiglobulina Humana (Tia)" at bounding box center [402, 196] width 761 height 9
drag, startPoint x: 74, startPoint y: 176, endPoint x: 0, endPoint y: 198, distance: 77.1
click at [0, 198] on div "Acompanhamento Acompanhe a situação das marcações correntes e finalizadas Relat…" at bounding box center [402, 126] width 805 height 475
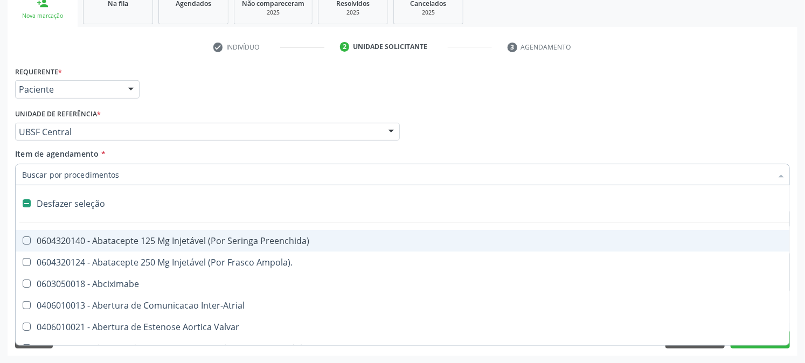
click at [171, 82] on div "Requerente * Paciente Médico(a) Enfermeiro(a) Paciente Nenhum resultado encontr…" at bounding box center [402, 85] width 781 height 42
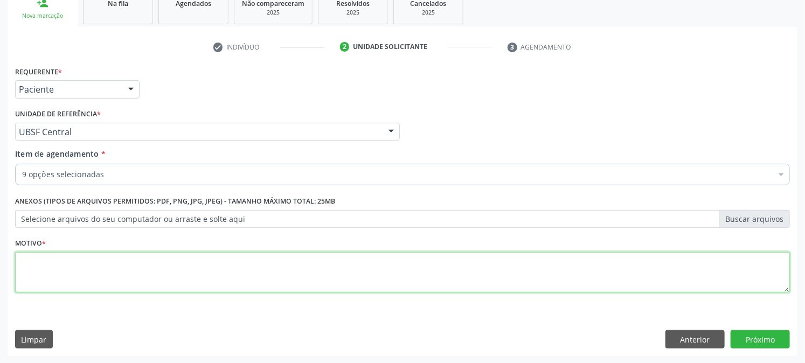
click at [82, 277] on textarea at bounding box center [402, 272] width 775 height 41
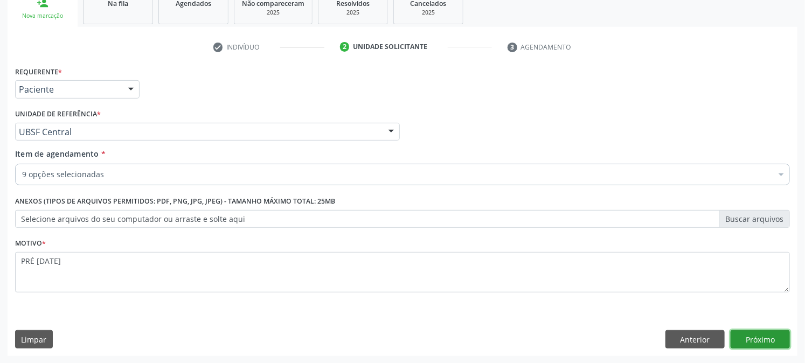
click at [766, 340] on button "Próximo" at bounding box center [760, 340] width 59 height 18
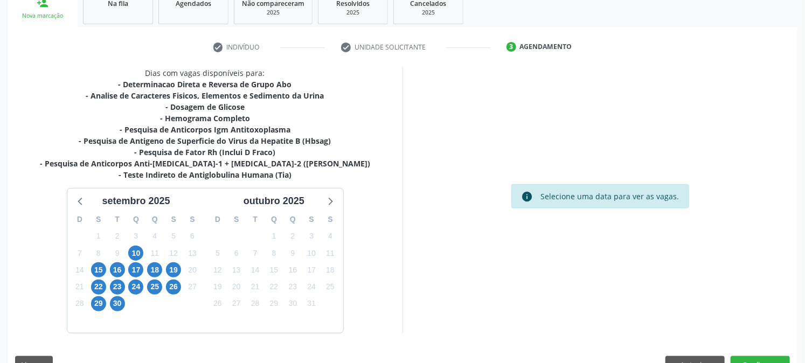
click at [126, 250] on div "9" at bounding box center [117, 253] width 19 height 17
click at [139, 252] on span "10" at bounding box center [135, 253] width 15 height 15
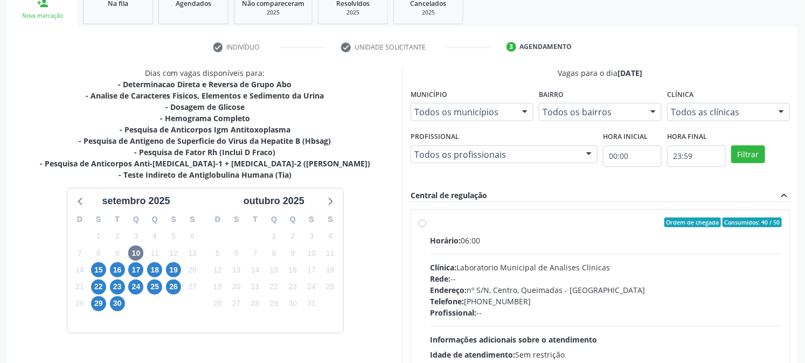
drag, startPoint x: 446, startPoint y: 239, endPoint x: 446, endPoint y: 231, distance: 8.1
click at [446, 238] on span "Horário:" at bounding box center [445, 241] width 31 height 10
click at [426, 228] on input "Ordem de chegada Consumidos: 40 / 50 Horário: 06:00 Clínica: Laboratorio Munici…" at bounding box center [423, 223] width 8 height 10
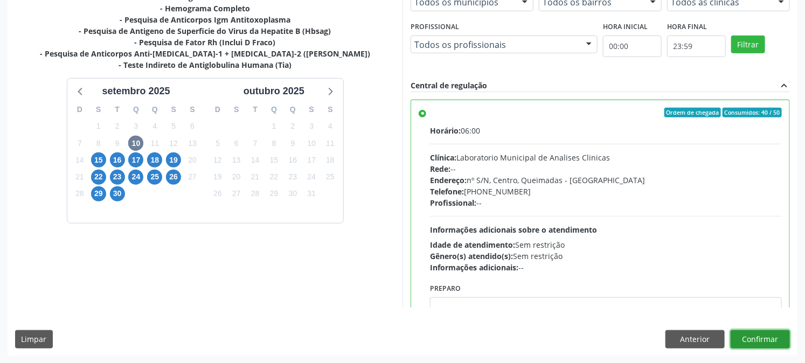
click at [774, 333] on button "Confirmar" at bounding box center [760, 340] width 59 height 18
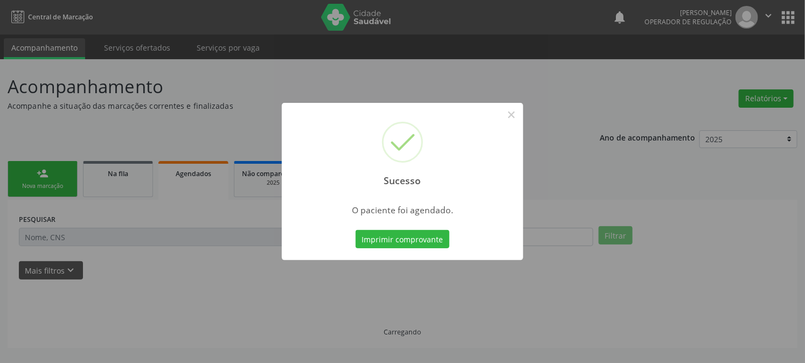
scroll to position [0, 0]
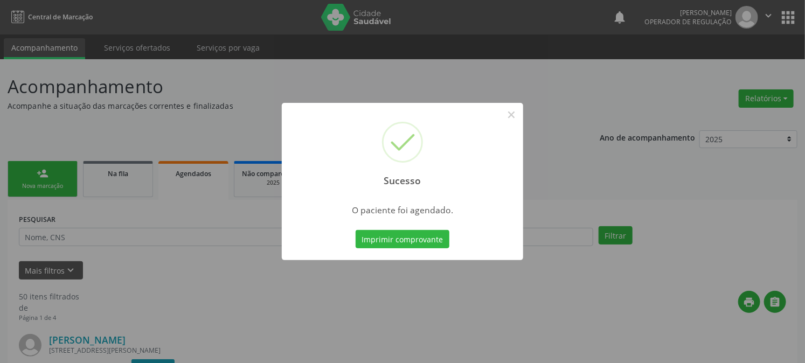
click at [356, 230] on button "Imprimir comprovante" at bounding box center [403, 239] width 94 height 18
